Goal: Task Accomplishment & Management: Use online tool/utility

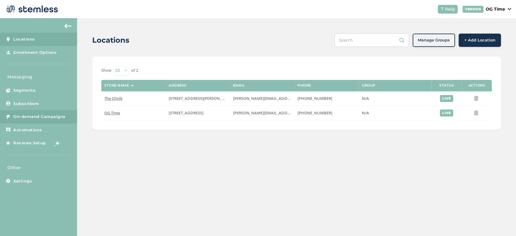
click at [37, 115] on span "On-demand Campaigns" at bounding box center [39, 117] width 52 height 6
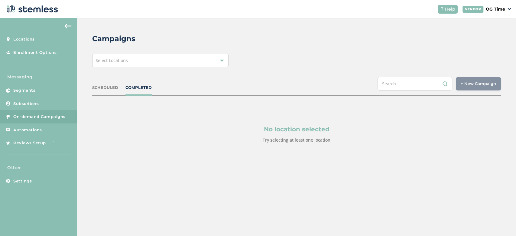
click at [156, 60] on div "Select Locations" at bounding box center [160, 60] width 136 height 13
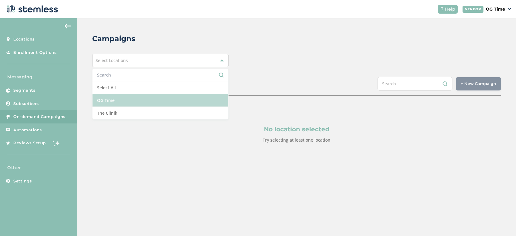
click at [118, 102] on li "OG Time" at bounding box center [160, 100] width 136 height 13
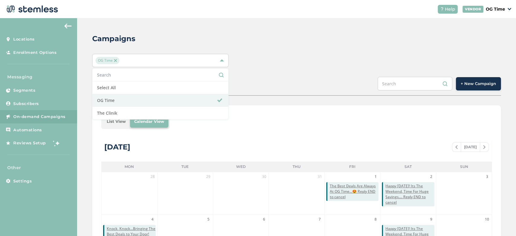
drag, startPoint x: 273, startPoint y: 70, endPoint x: 252, endPoint y: 52, distance: 27.4
click at [252, 52] on div "Campaigns OG Time Select All OG Time The Clinik SCHEDULED COMPLETED + New Campa…" at bounding box center [296, 213] width 439 height 391
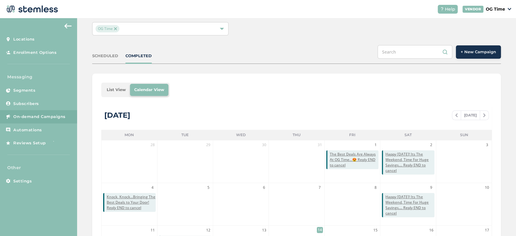
scroll to position [31, 0]
click at [454, 117] on span at bounding box center [456, 115] width 8 height 7
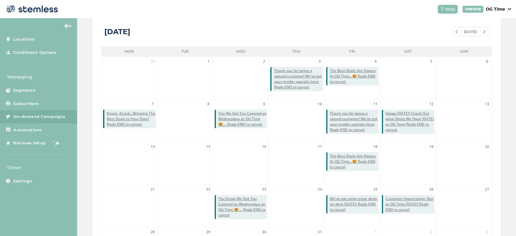
scroll to position [108, 0]
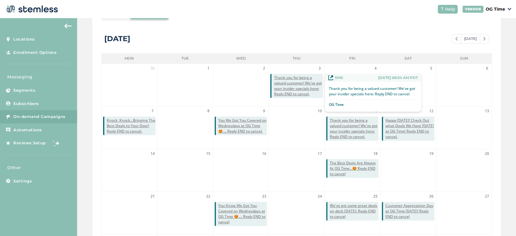
click at [291, 84] on span "Thank you for being a valued customer! We've got your insider specials here: Re…" at bounding box center [298, 86] width 49 height 22
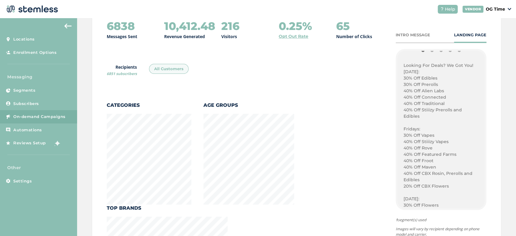
scroll to position [369, 0]
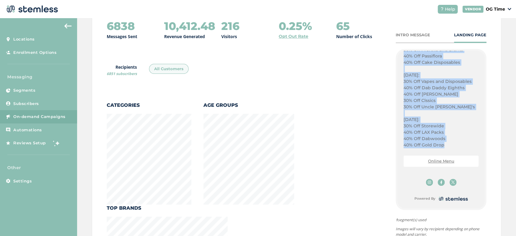
drag, startPoint x: 399, startPoint y: 112, endPoint x: 439, endPoint y: 146, distance: 52.6
copy div "Looking For Deals? We Got You! [DATE]: 30% Off Edibles 30% Off Prerolls 40% Off…"
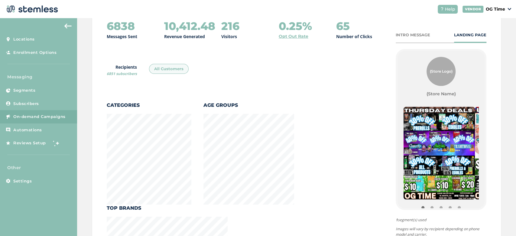
scroll to position [0, 0]
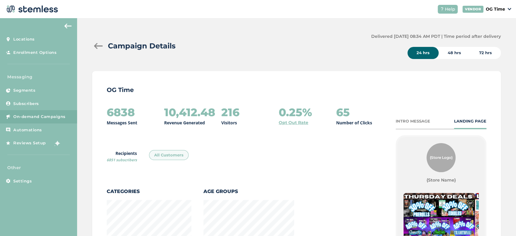
click at [99, 48] on div at bounding box center [98, 46] width 12 height 6
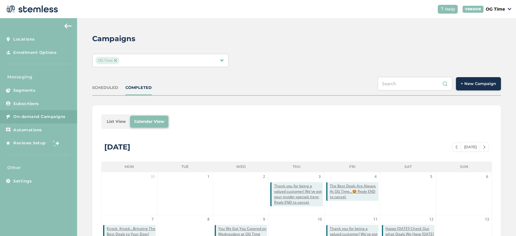
click at [459, 89] on button "+ New Campaign" at bounding box center [478, 83] width 45 height 13
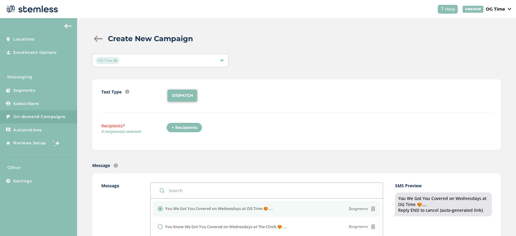
click at [179, 128] on div "+ Recipients" at bounding box center [184, 127] width 36 height 10
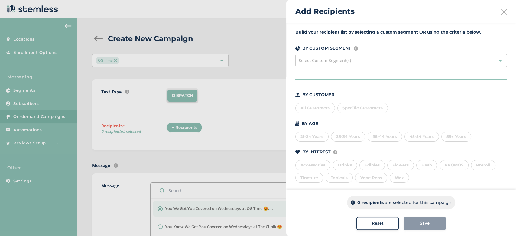
click at [310, 106] on div "All Customers" at bounding box center [315, 108] width 40 height 10
click at [413, 226] on button "Save" at bounding box center [425, 222] width 42 height 13
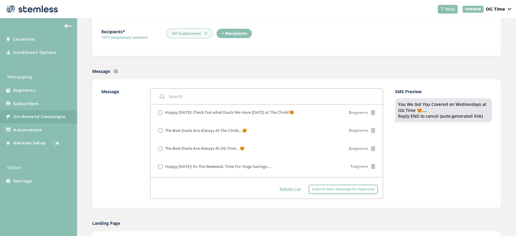
scroll to position [77, 0]
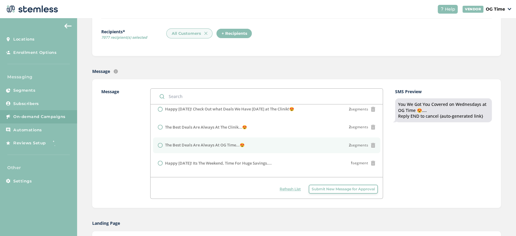
click at [220, 144] on label "The Best Deals Are Always At OG Time...😍" at bounding box center [204, 145] width 79 height 6
radio input "false"
radio input "true"
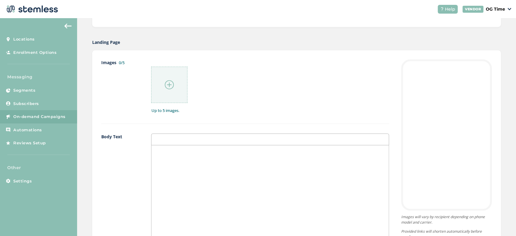
scroll to position [332, 0]
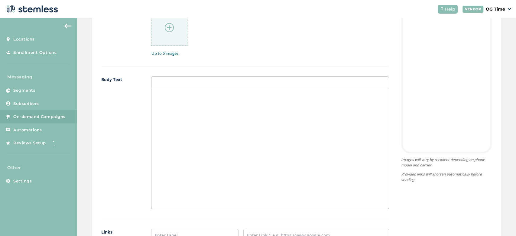
click at [175, 103] on div at bounding box center [269, 148] width 237 height 121
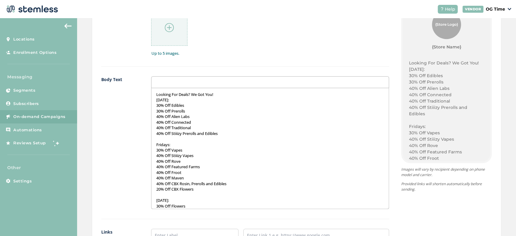
scroll to position [287, 0]
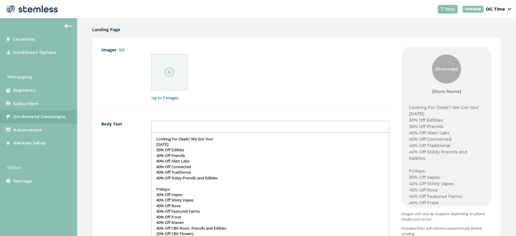
click at [218, 139] on p "Looking For Deals? We Got You!" at bounding box center [270, 138] width 228 height 5
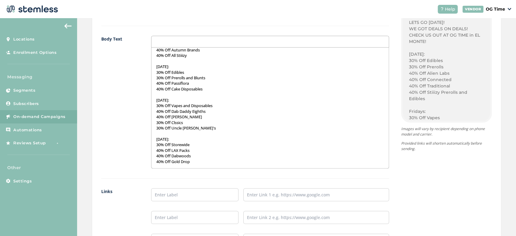
scroll to position [373, 0]
click at [184, 200] on ul at bounding box center [270, 217] width 238 height 58
click at [176, 191] on input "text" at bounding box center [194, 194] width 87 height 13
type input "Online Menu"
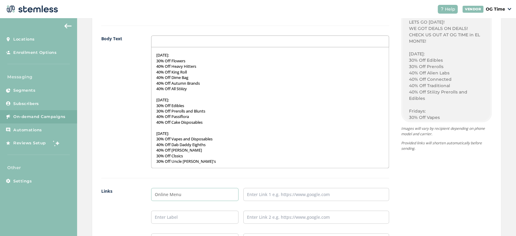
scroll to position [154, 0]
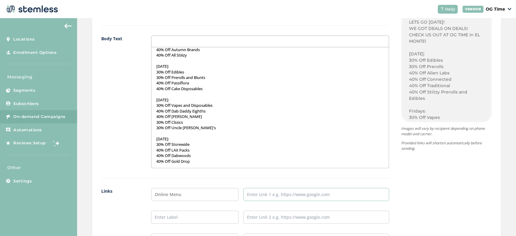
click at [267, 188] on input "text" at bounding box center [316, 194] width 146 height 13
type input "[URL][DOMAIN_NAME]"
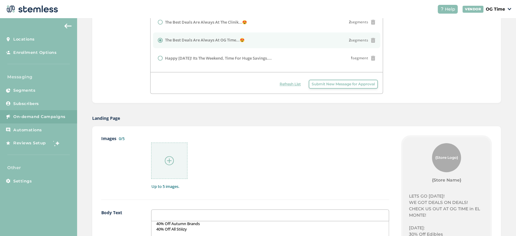
scroll to position [199, 0]
click at [170, 162] on img at bounding box center [169, 160] width 9 height 9
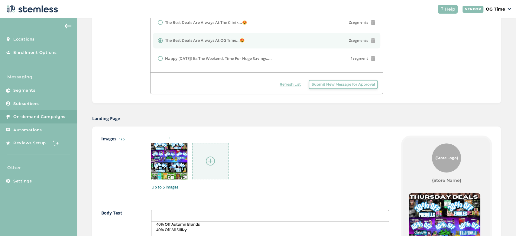
click at [211, 162] on img at bounding box center [210, 160] width 9 height 9
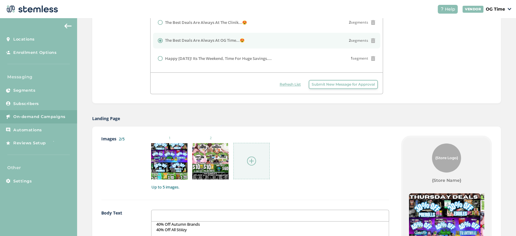
click at [249, 159] on img at bounding box center [251, 160] width 9 height 9
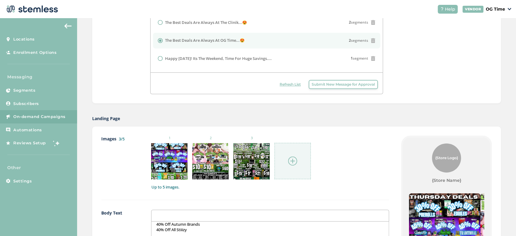
click at [290, 157] on img at bounding box center [292, 160] width 9 height 9
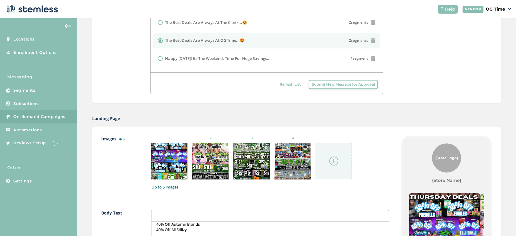
click at [336, 159] on img at bounding box center [333, 160] width 9 height 9
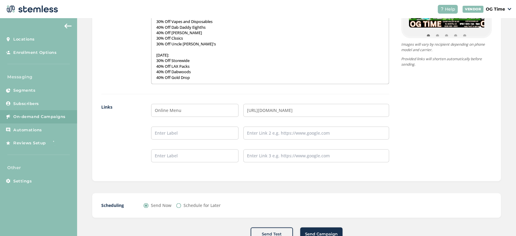
scroll to position [475, 0]
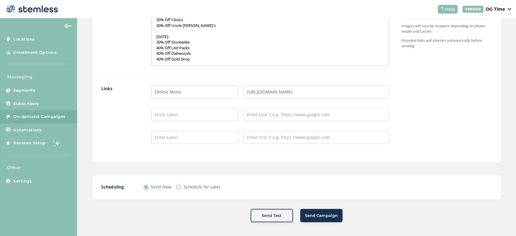
click at [328, 214] on span "Send Campaign" at bounding box center [321, 215] width 33 height 6
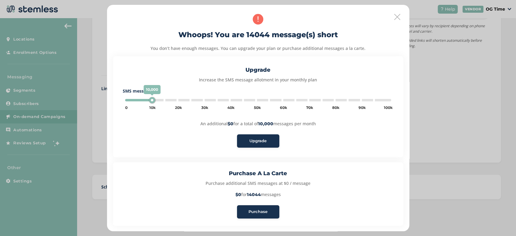
type input "5000"
click at [270, 209] on div "Purchase" at bounding box center [258, 212] width 33 height 6
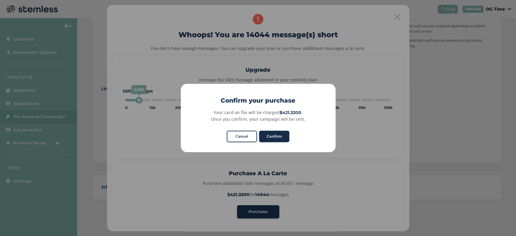
click at [279, 139] on button "Confirm" at bounding box center [274, 136] width 30 height 11
